Goal: Transaction & Acquisition: Purchase product/service

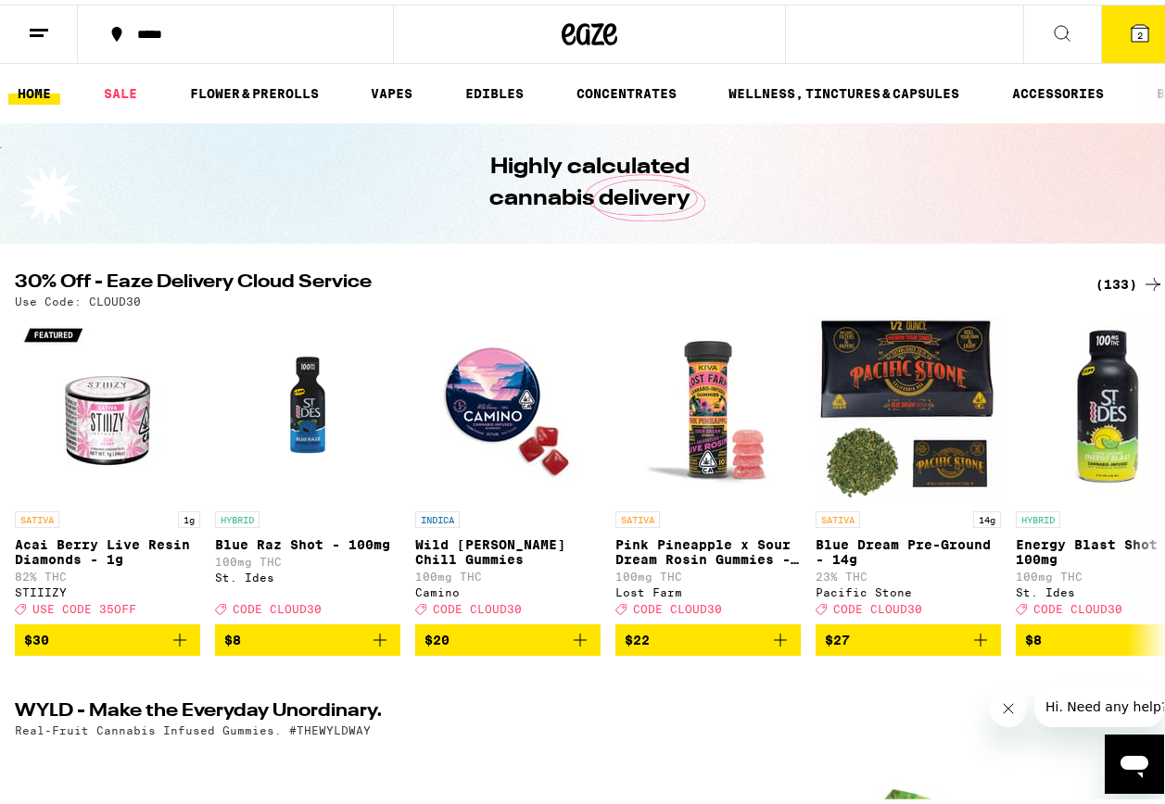
click at [1138, 40] on button "2" at bounding box center [1140, 29] width 78 height 57
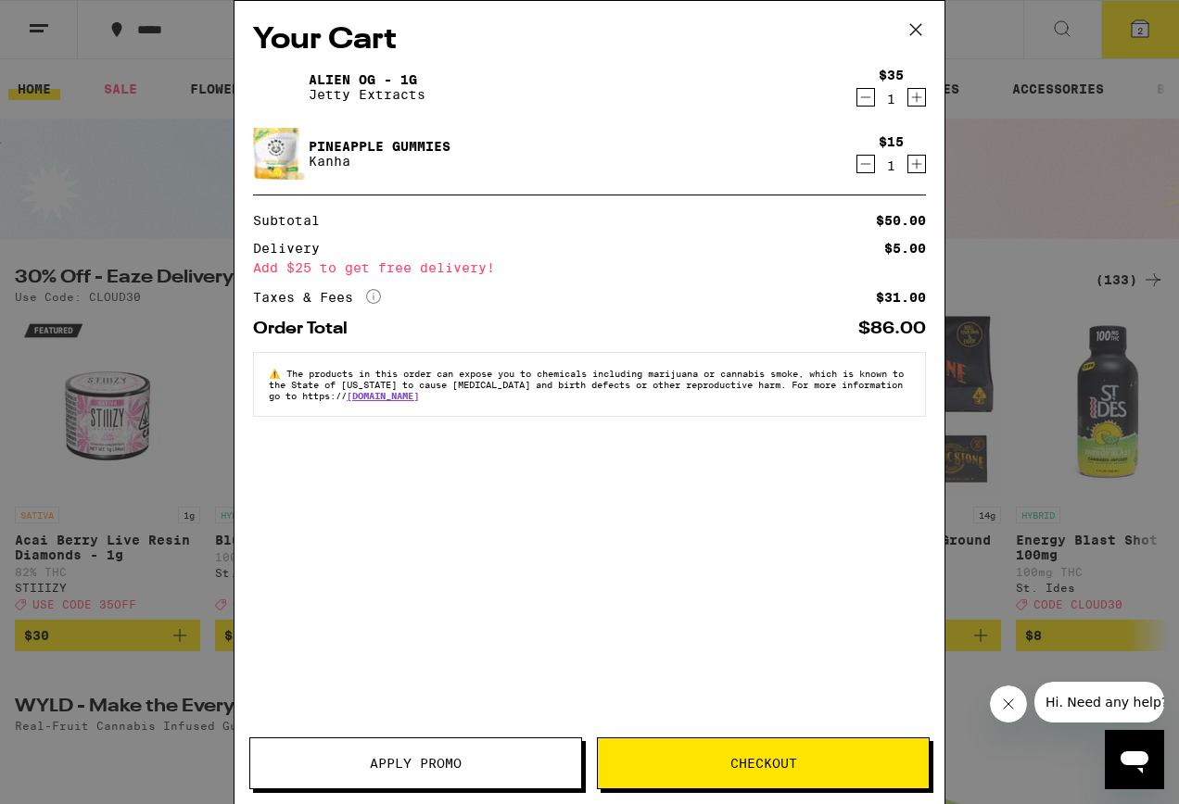
click at [916, 33] on icon at bounding box center [916, 30] width 28 height 28
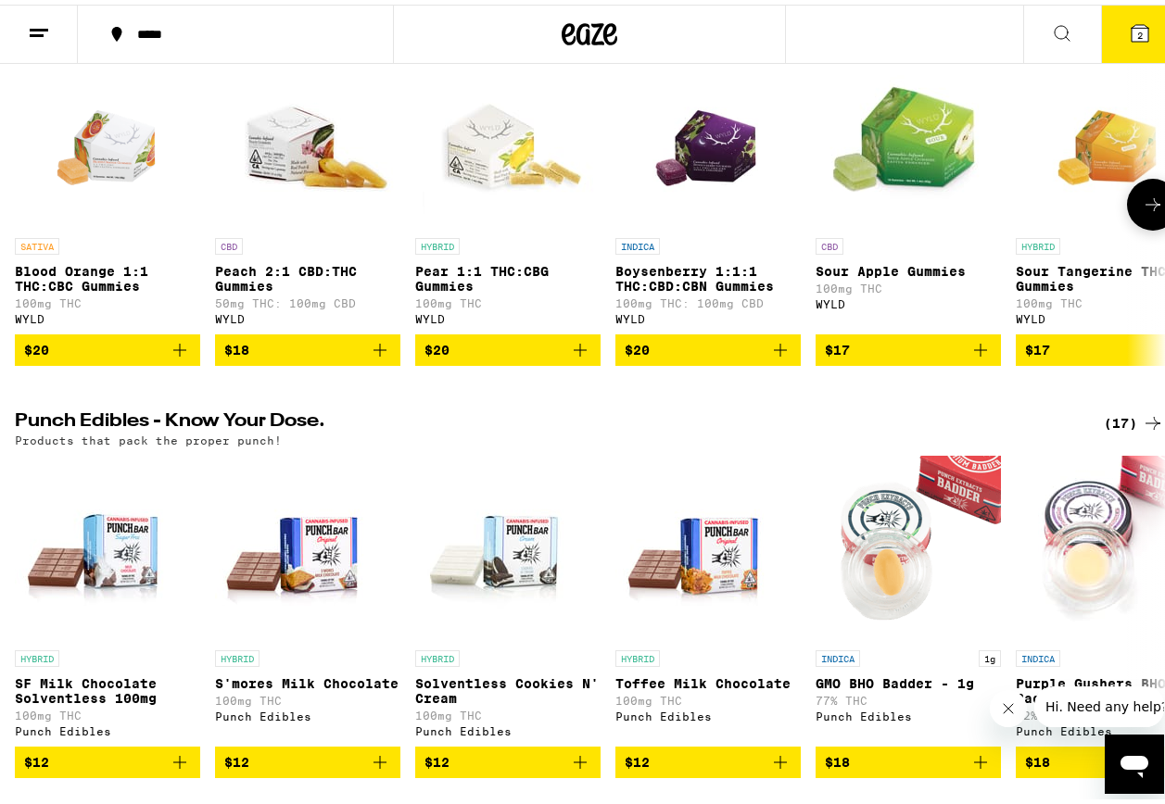
scroll to position [278, 0]
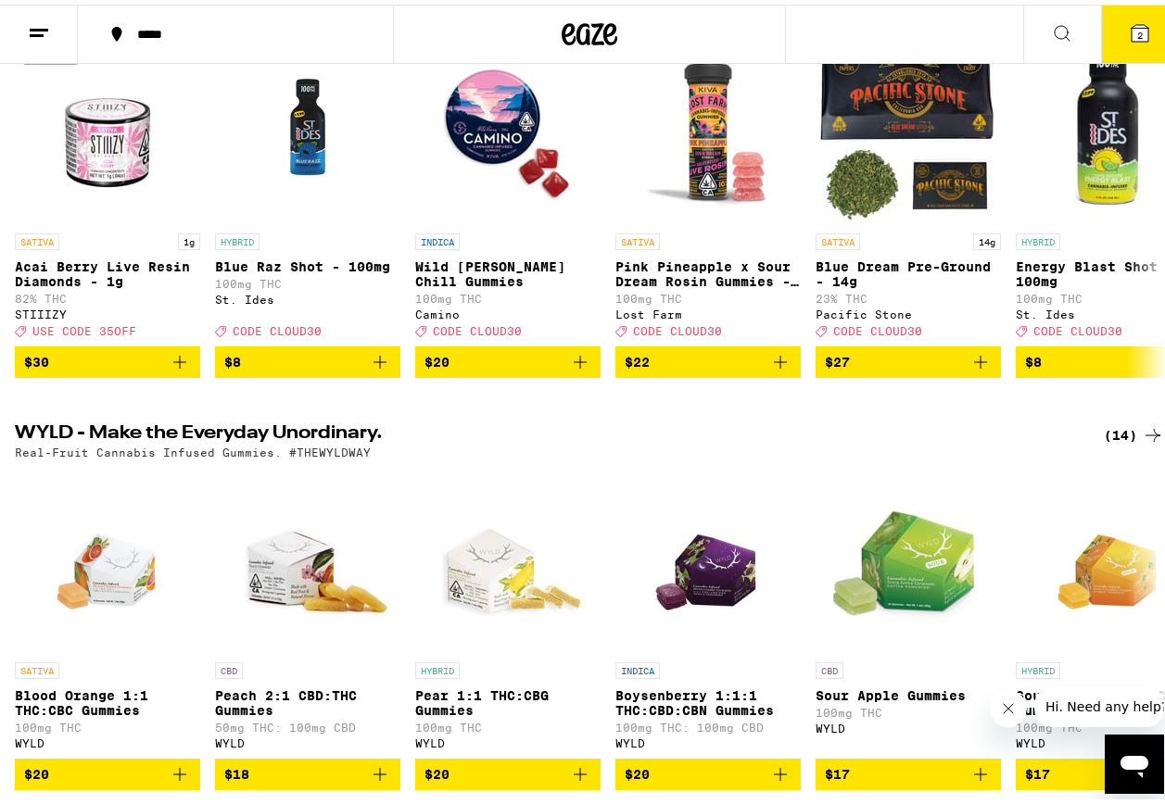
click at [24, 26] on button at bounding box center [39, 30] width 78 height 58
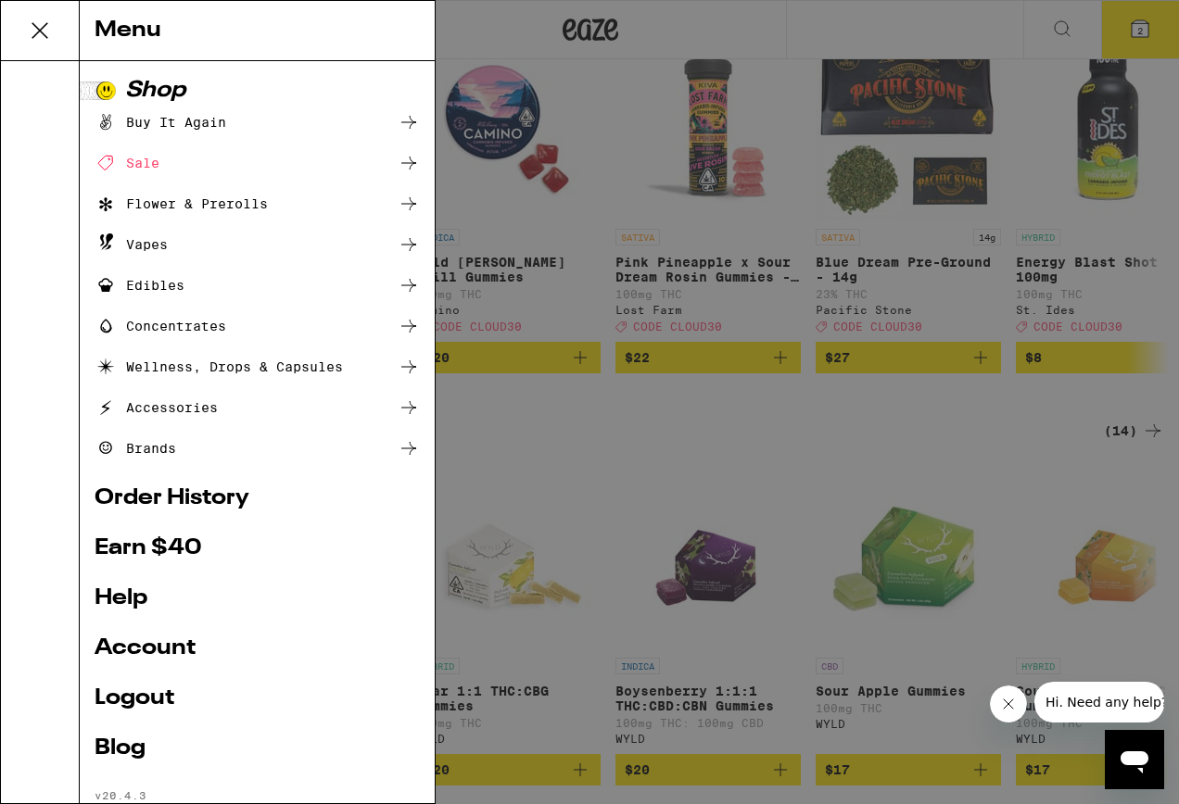
click at [187, 424] on ul "Buy It Again Sale Flower & Prerolls Vapes Edibles Concentrates Wellness, Drops …" at bounding box center [257, 285] width 325 height 348
click at [196, 413] on div "Accessories" at bounding box center [156, 408] width 123 height 22
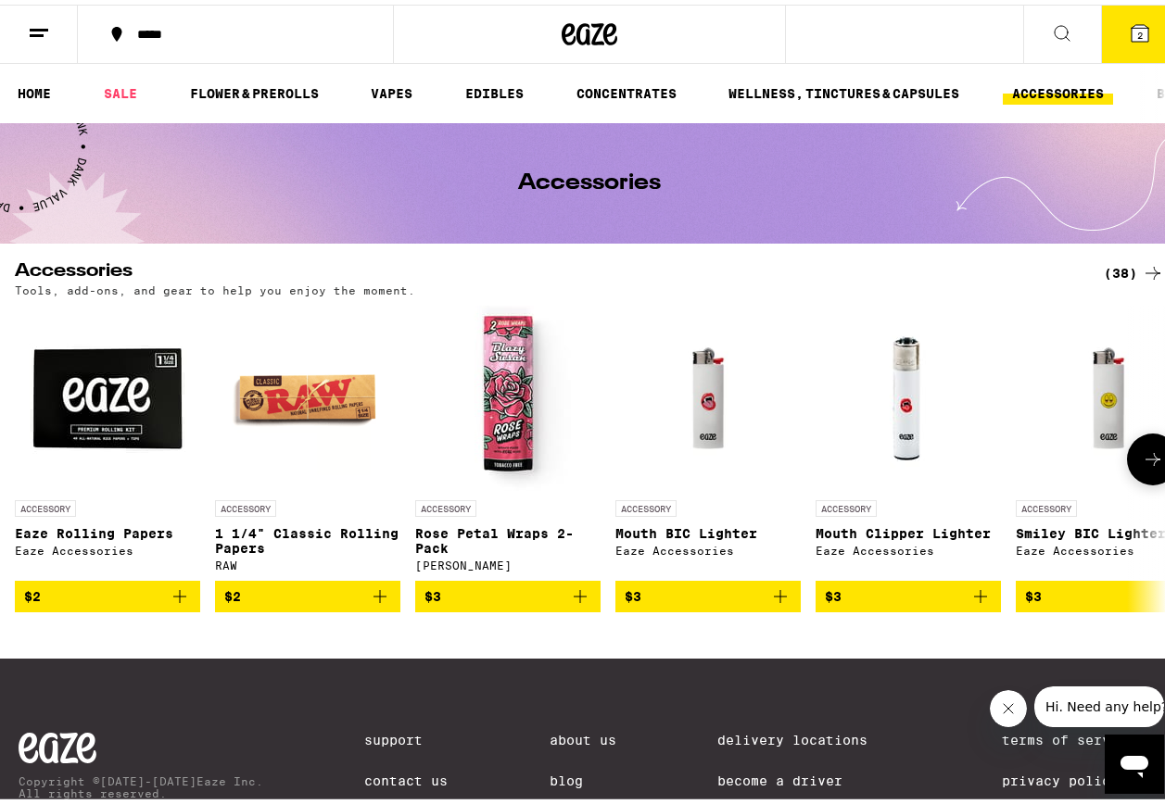
click at [1156, 465] on button at bounding box center [1153, 455] width 52 height 52
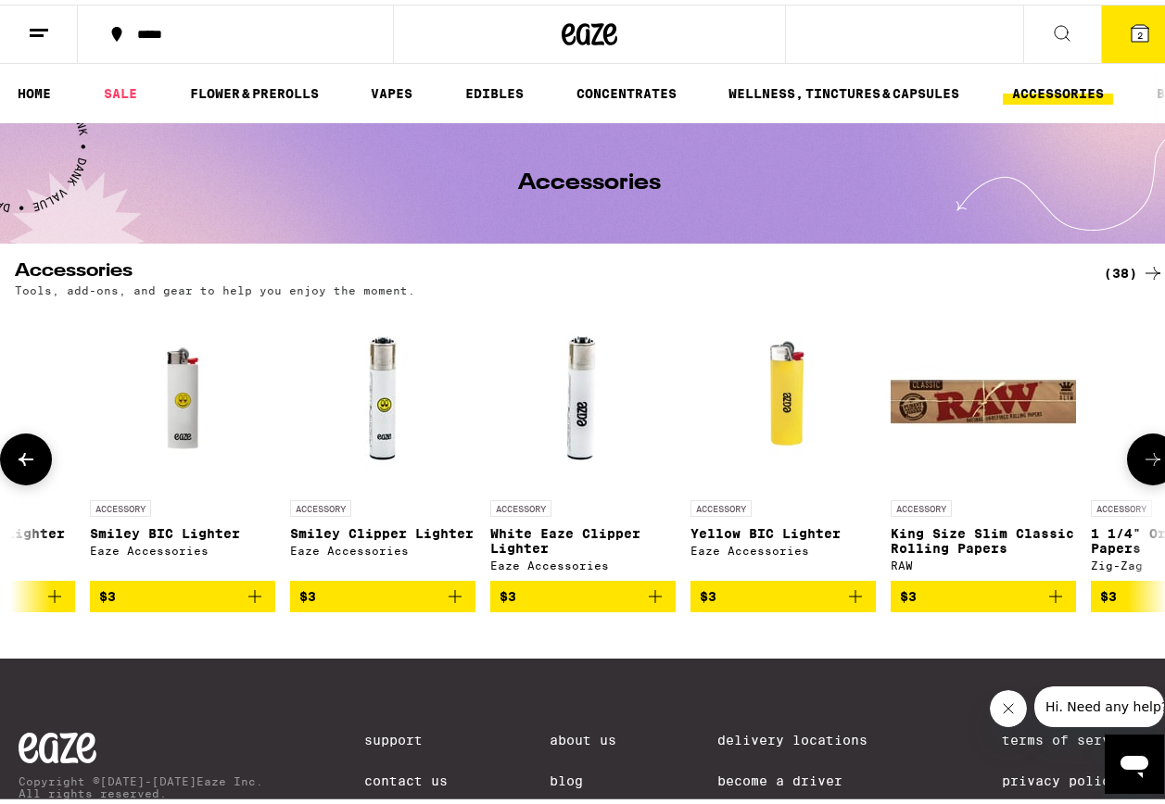
scroll to position [0, 933]
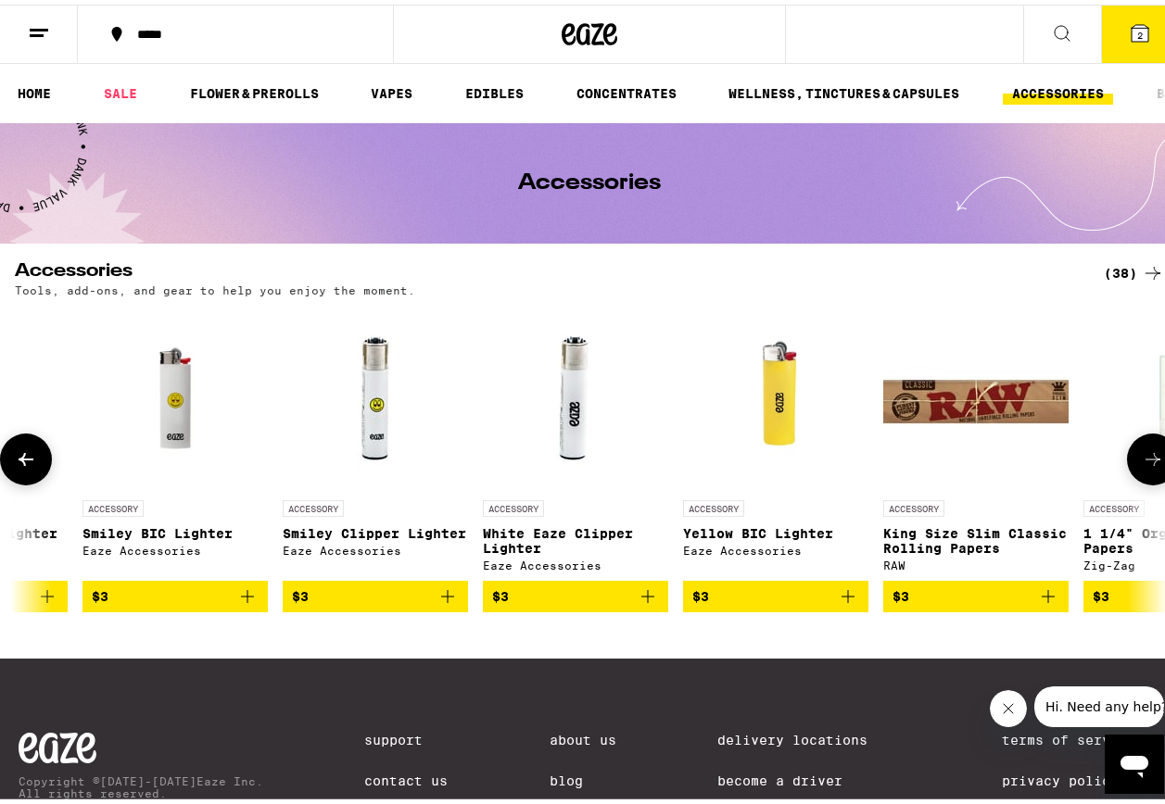
click at [1150, 477] on button at bounding box center [1153, 455] width 52 height 52
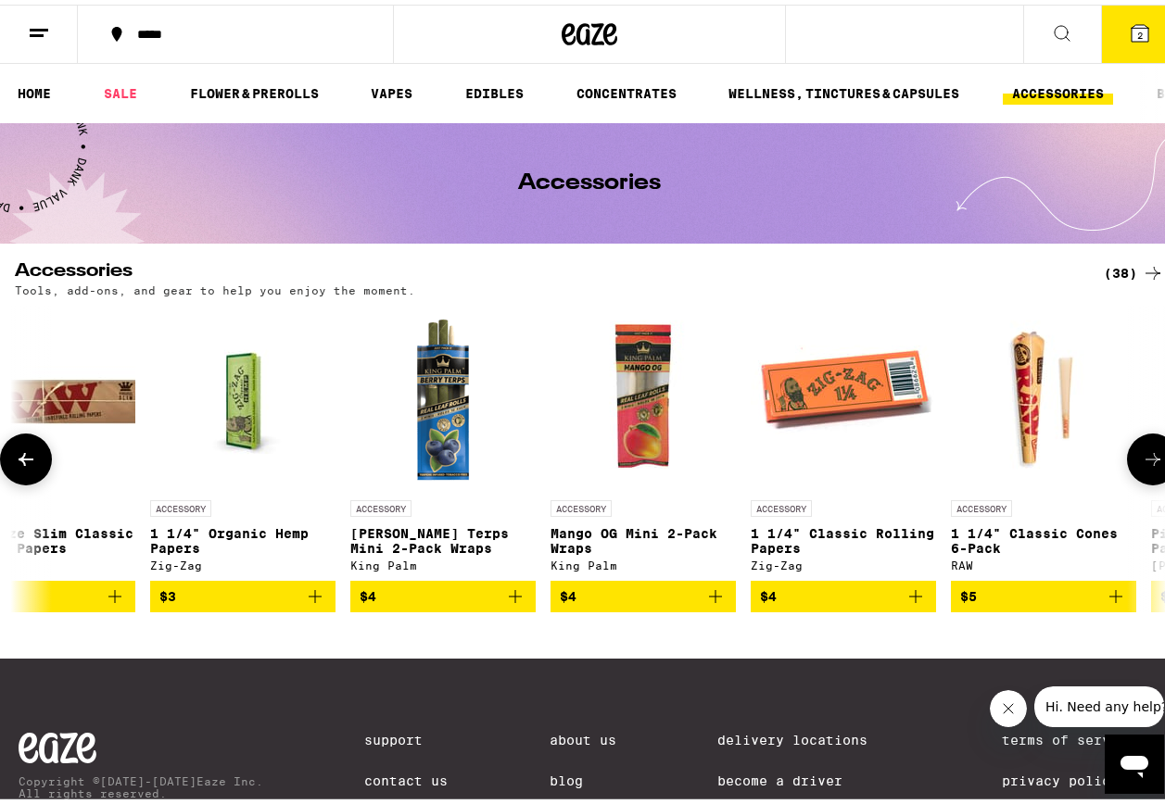
click at [1142, 479] on button at bounding box center [1153, 455] width 52 height 52
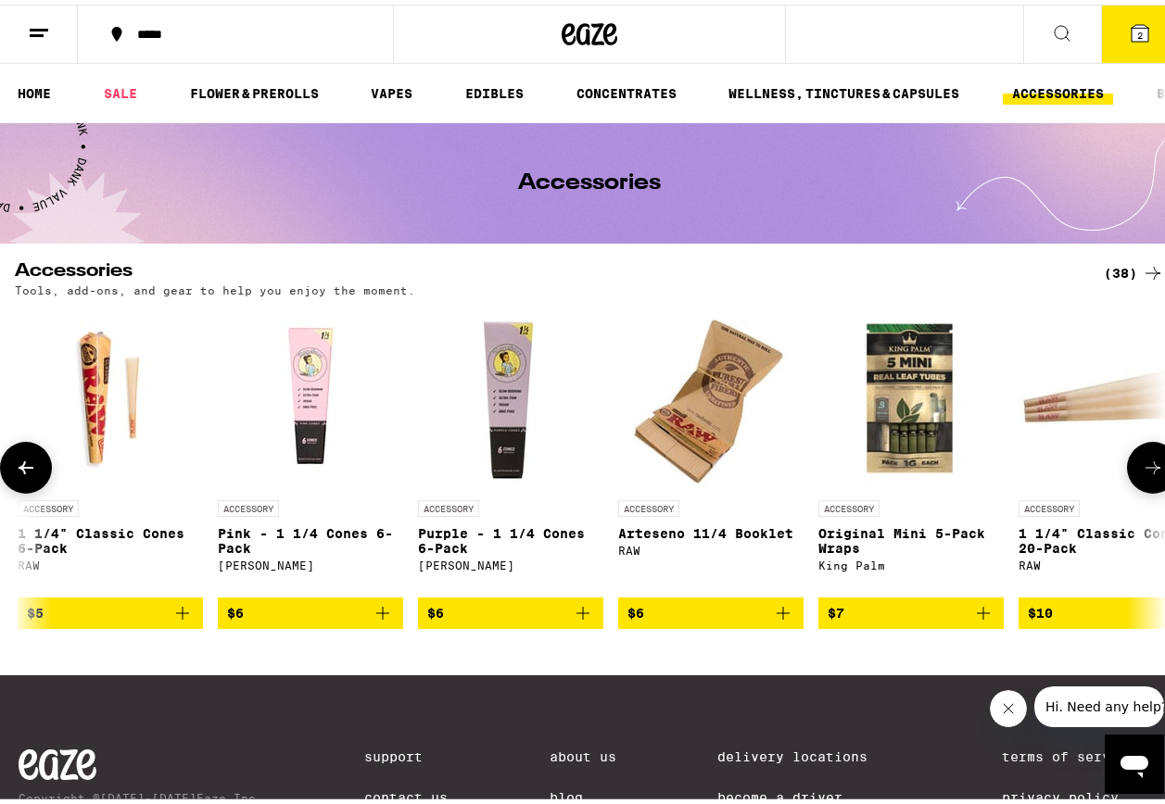
click at [1142, 474] on icon at bounding box center [1153, 463] width 22 height 22
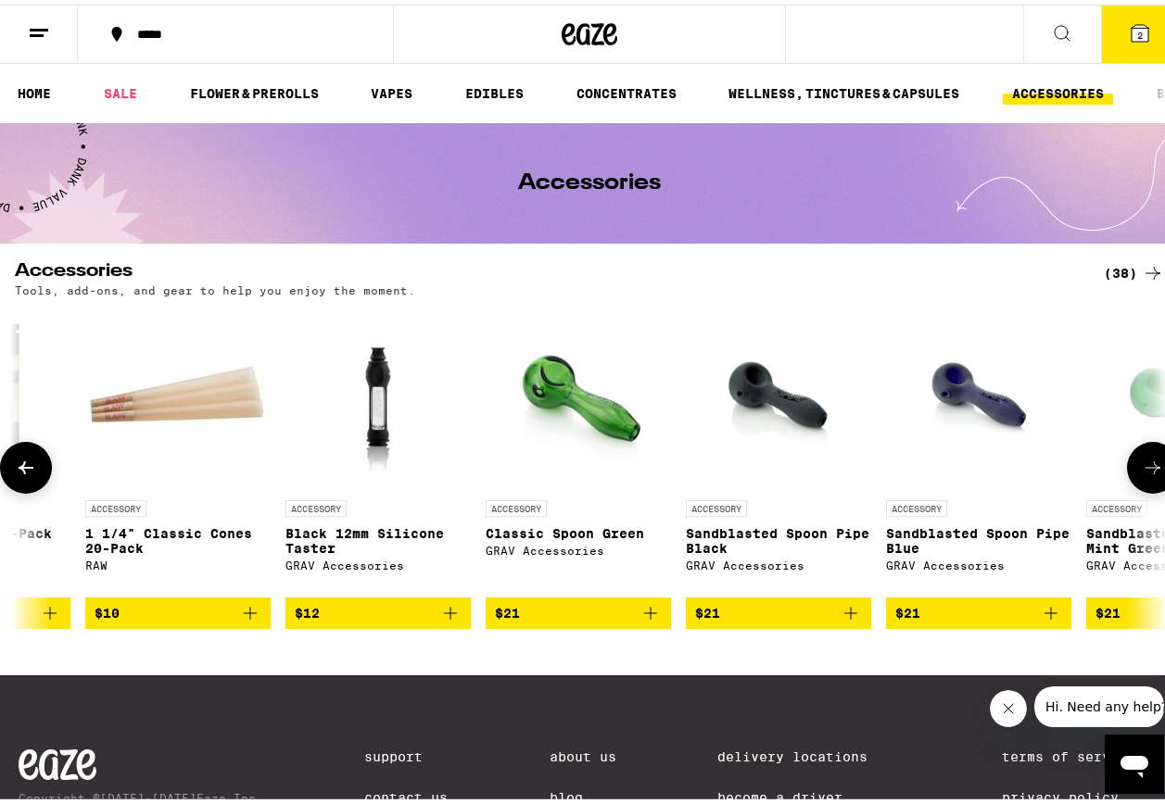
click at [1142, 474] on icon at bounding box center [1153, 463] width 22 height 22
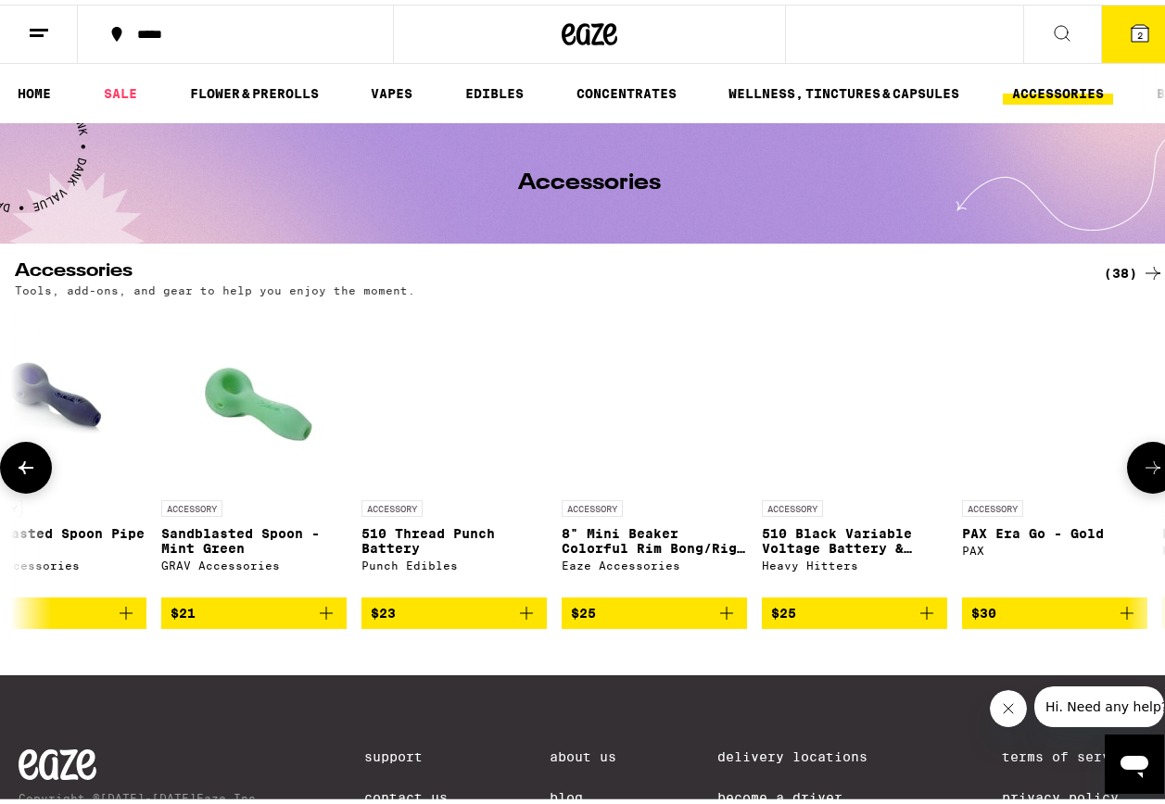
scroll to position [0, 4666]
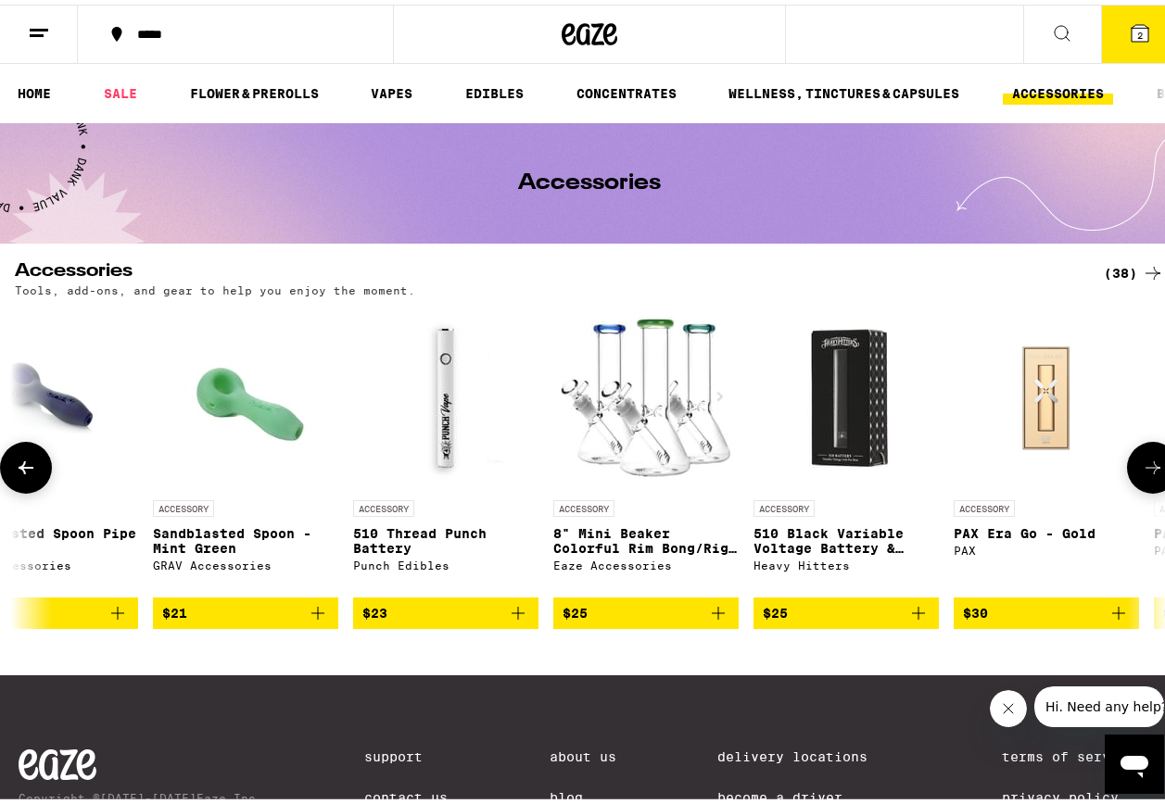
click at [1142, 471] on icon at bounding box center [1153, 463] width 22 height 22
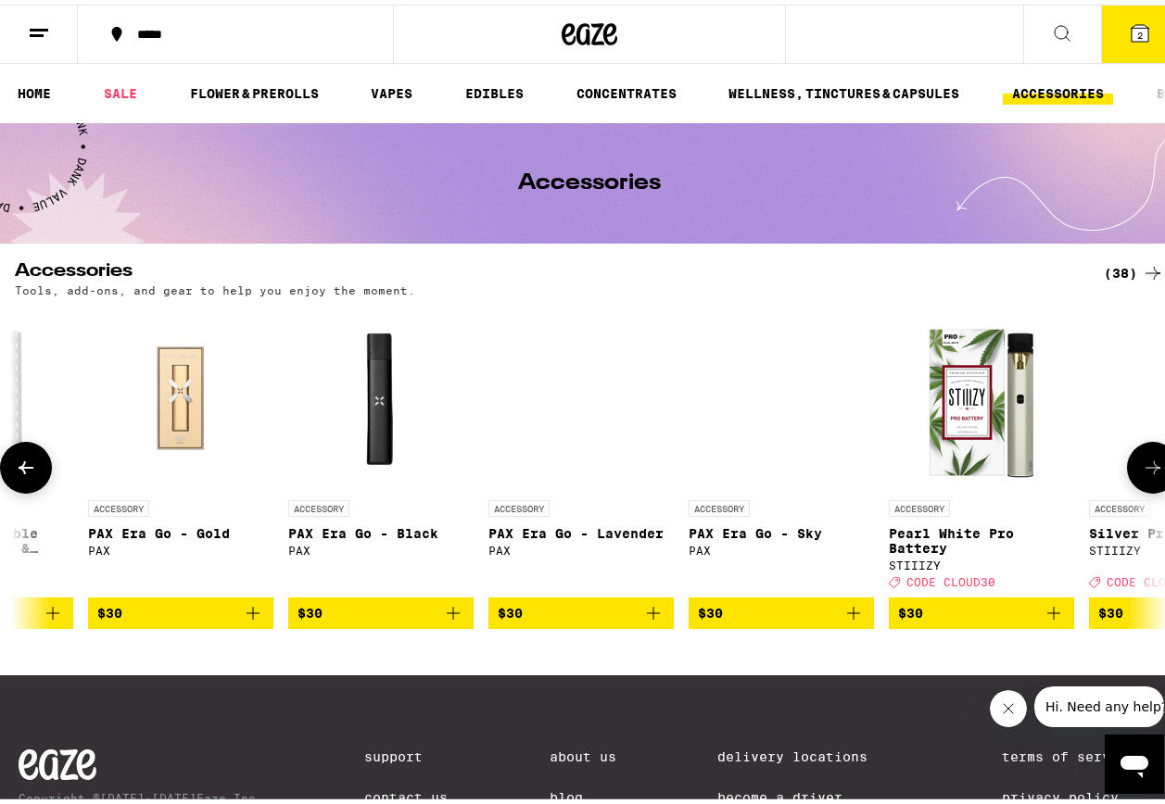
scroll to position [0, 5599]
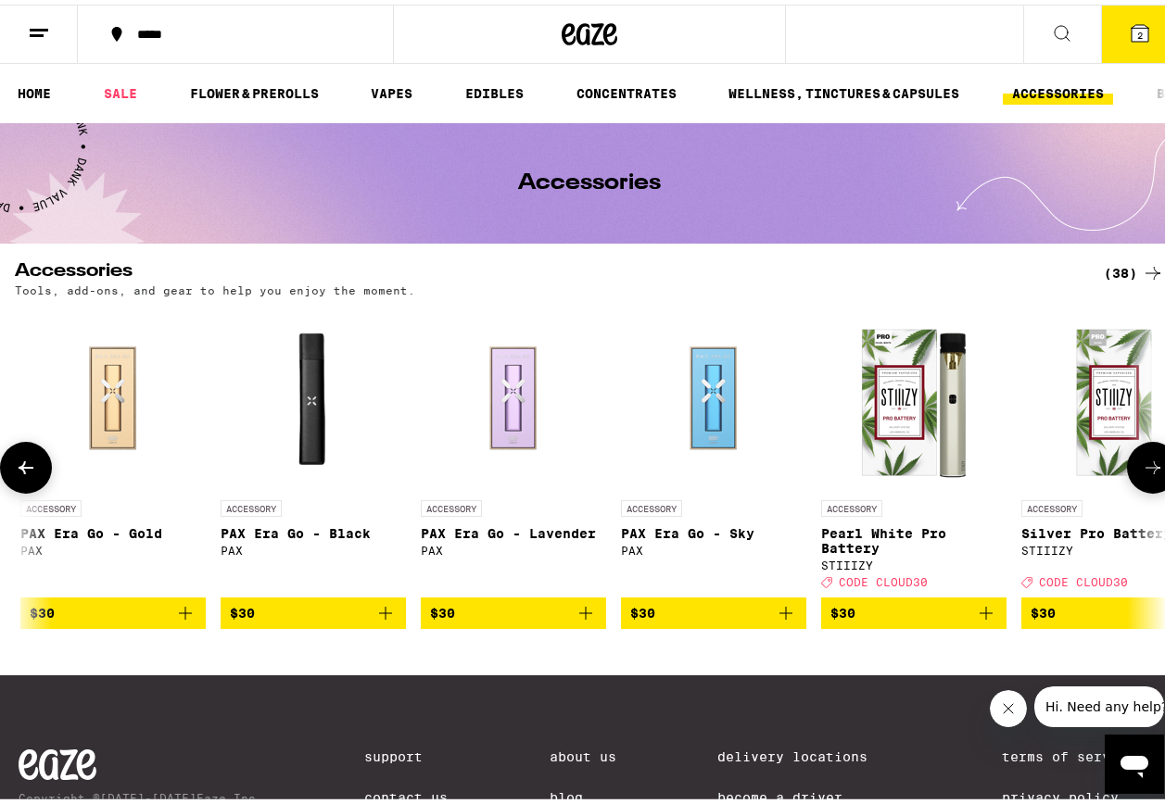
click at [1142, 474] on icon at bounding box center [1153, 463] width 22 height 22
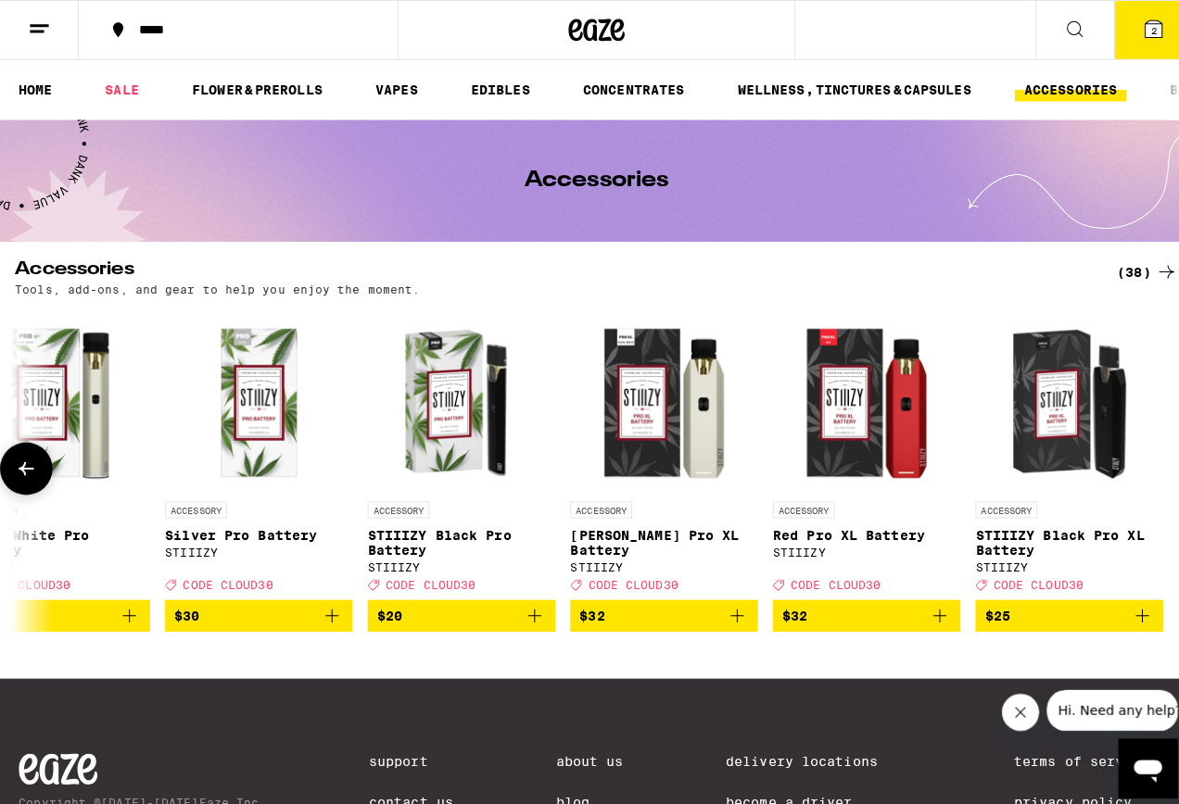
scroll to position [0, 6471]
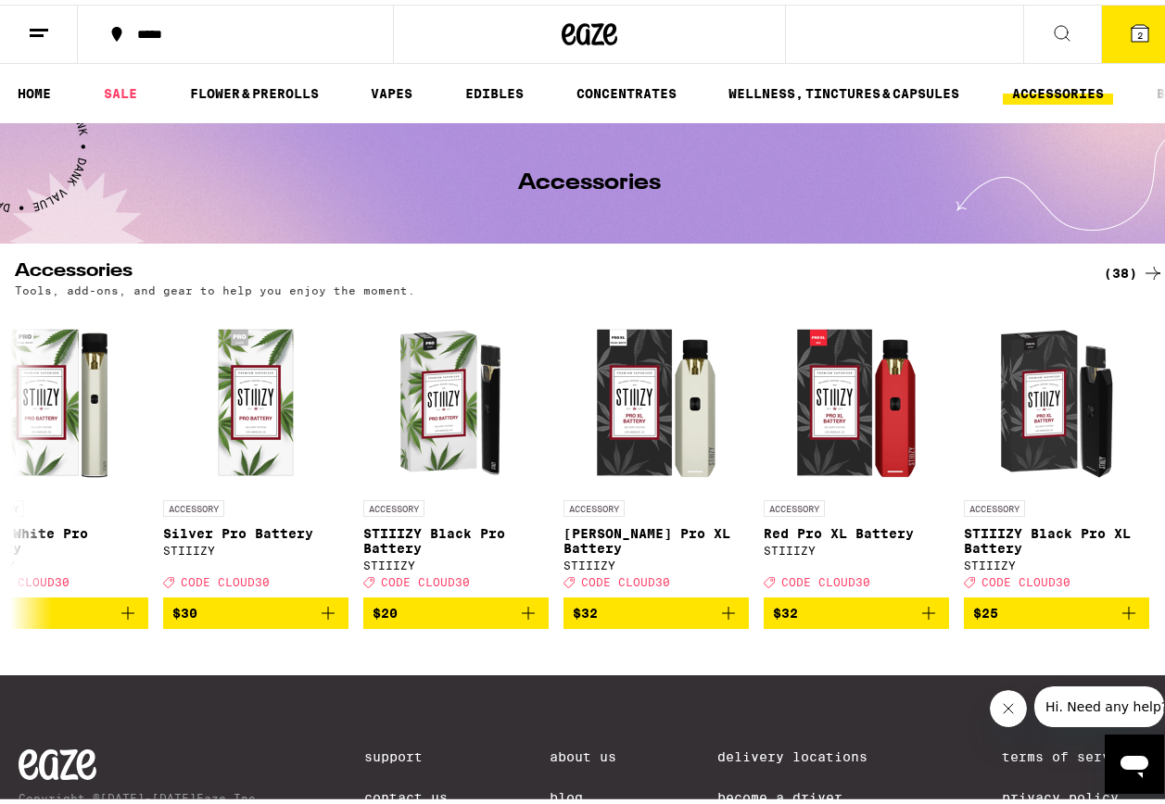
click at [1129, 35] on icon at bounding box center [1140, 29] width 22 height 22
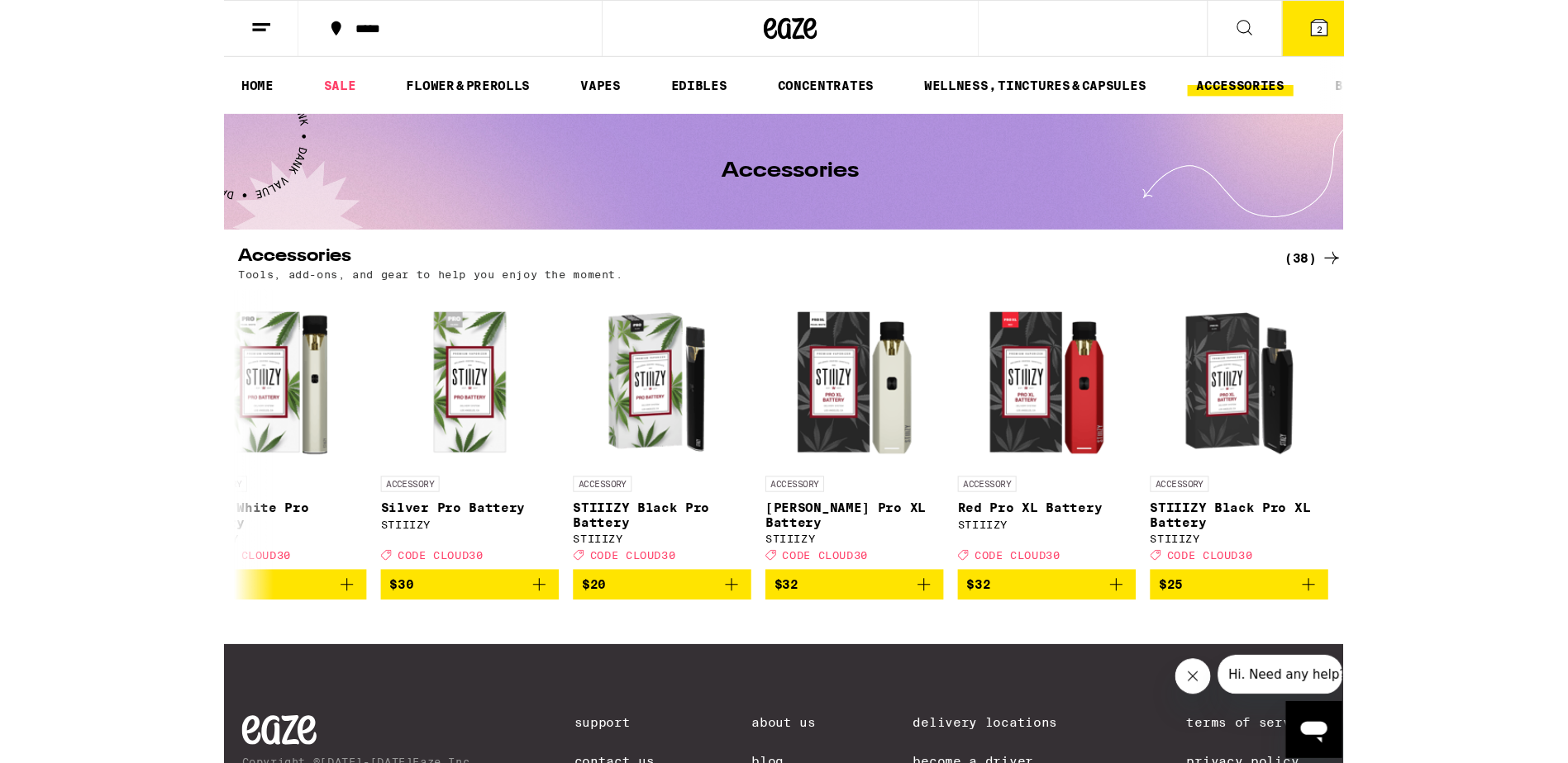
scroll to position [0, 5759]
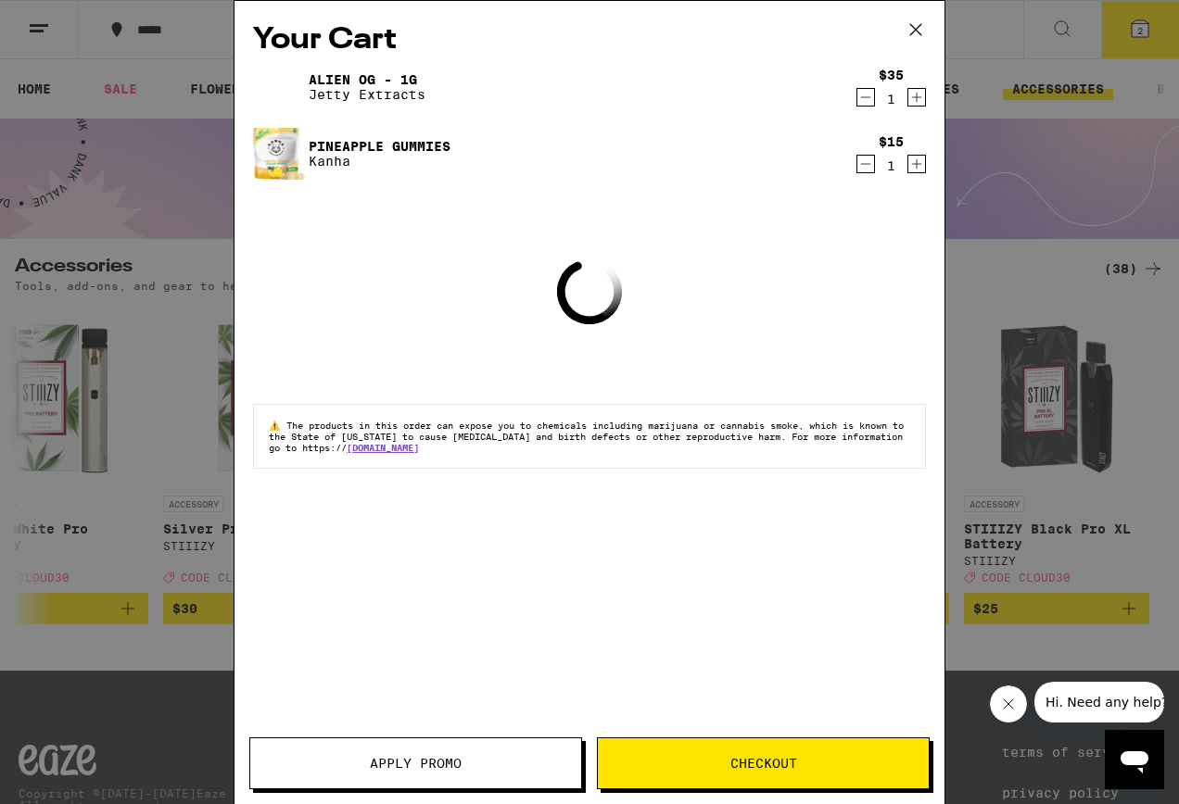
click at [1013, 95] on div "Your Cart Alien OG - 1g Jetty Extracts $35 1 Pineapple Gummies Kanha $15 1 Load…" at bounding box center [589, 402] width 1179 height 804
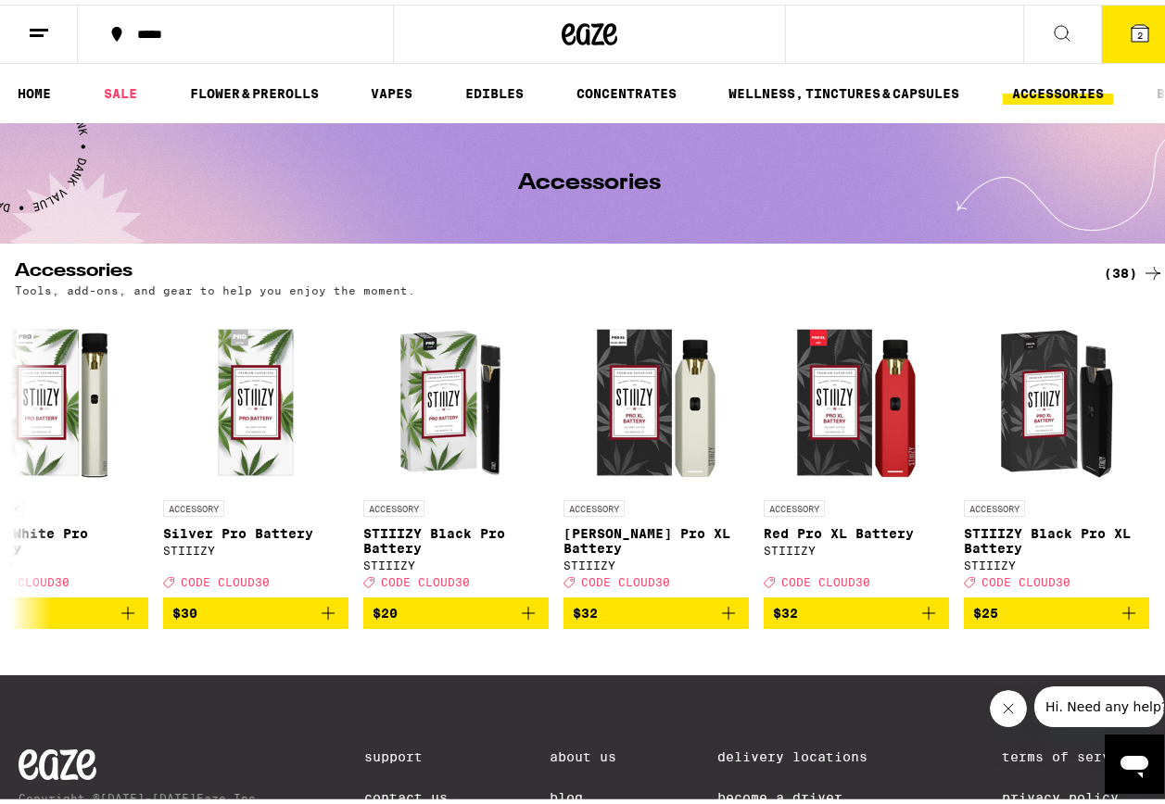
click at [50, 32] on button at bounding box center [39, 30] width 78 height 58
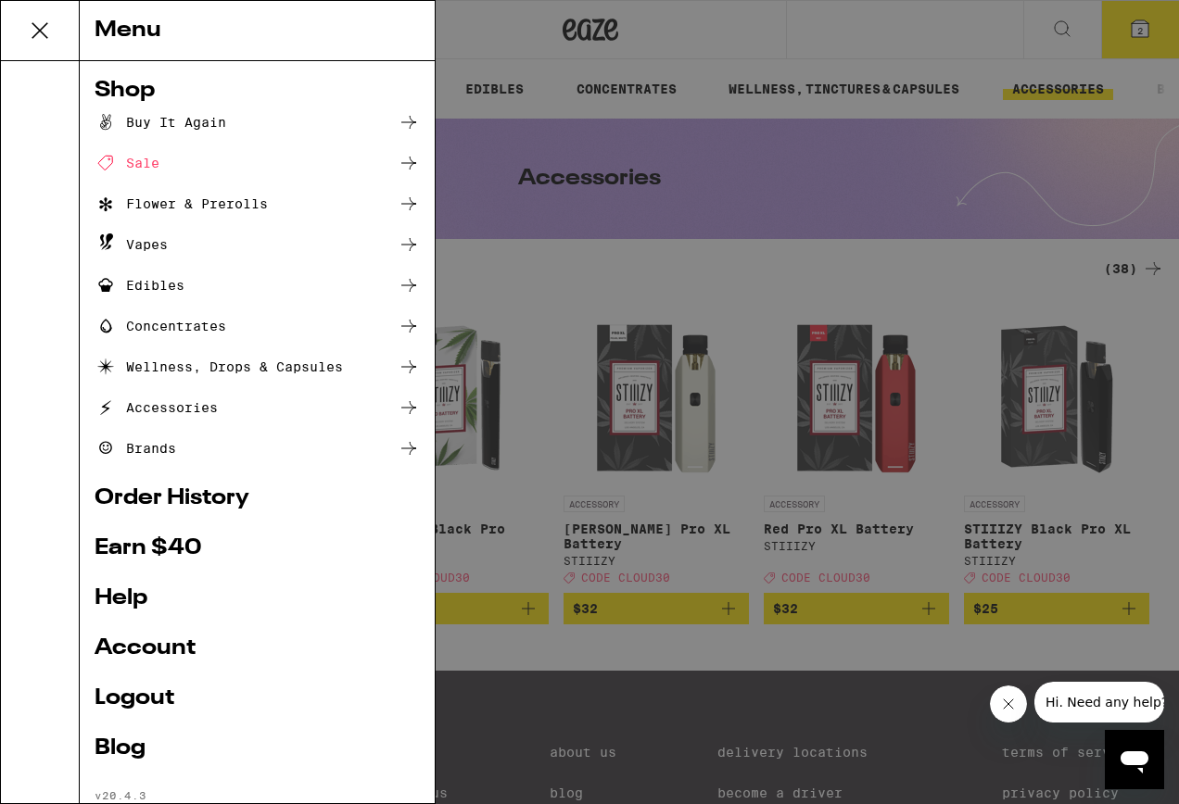
click at [160, 243] on div "Vapes" at bounding box center [131, 245] width 73 height 22
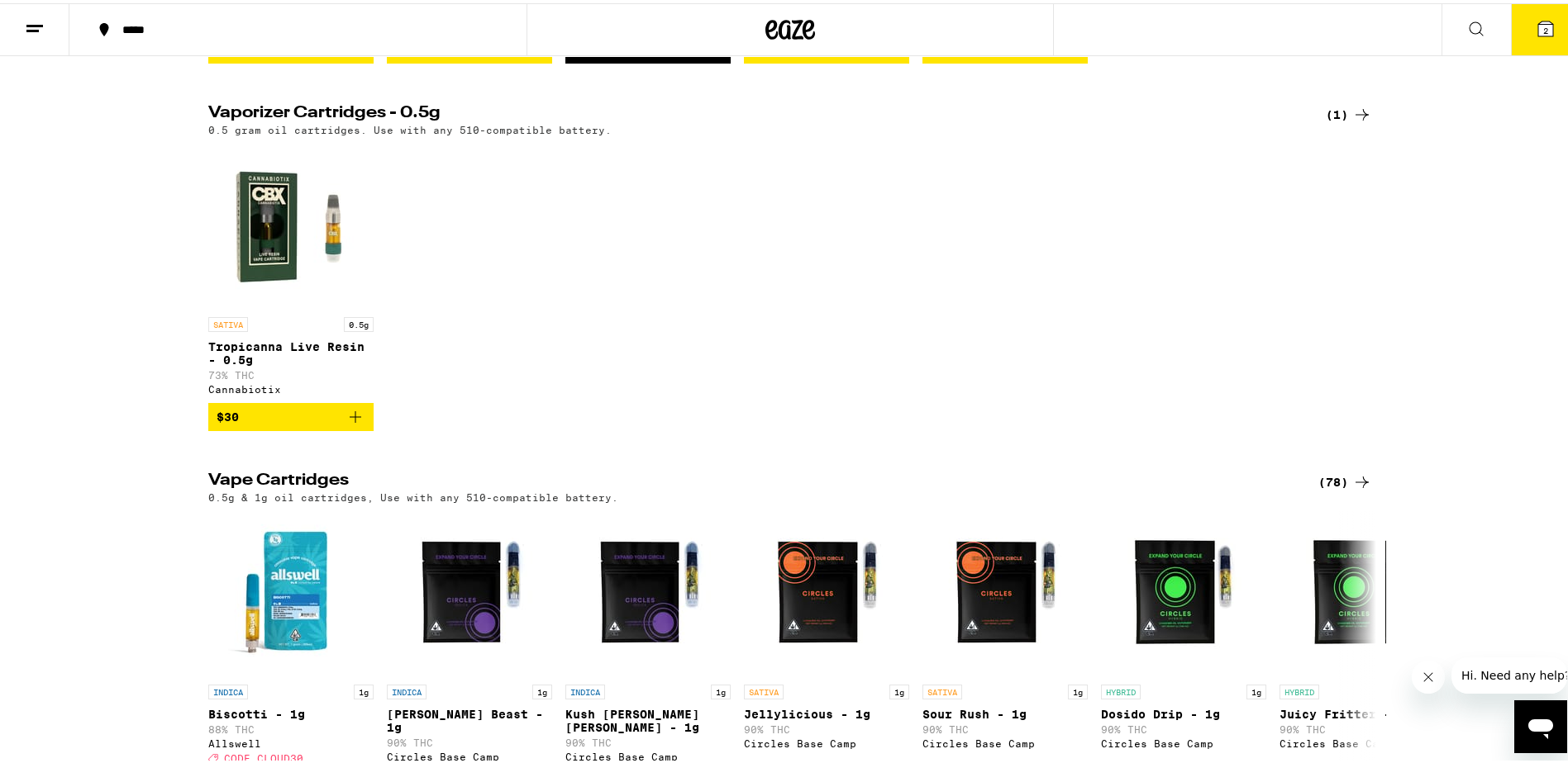
scroll to position [908, 0]
